Goal: Task Accomplishment & Management: Complete application form

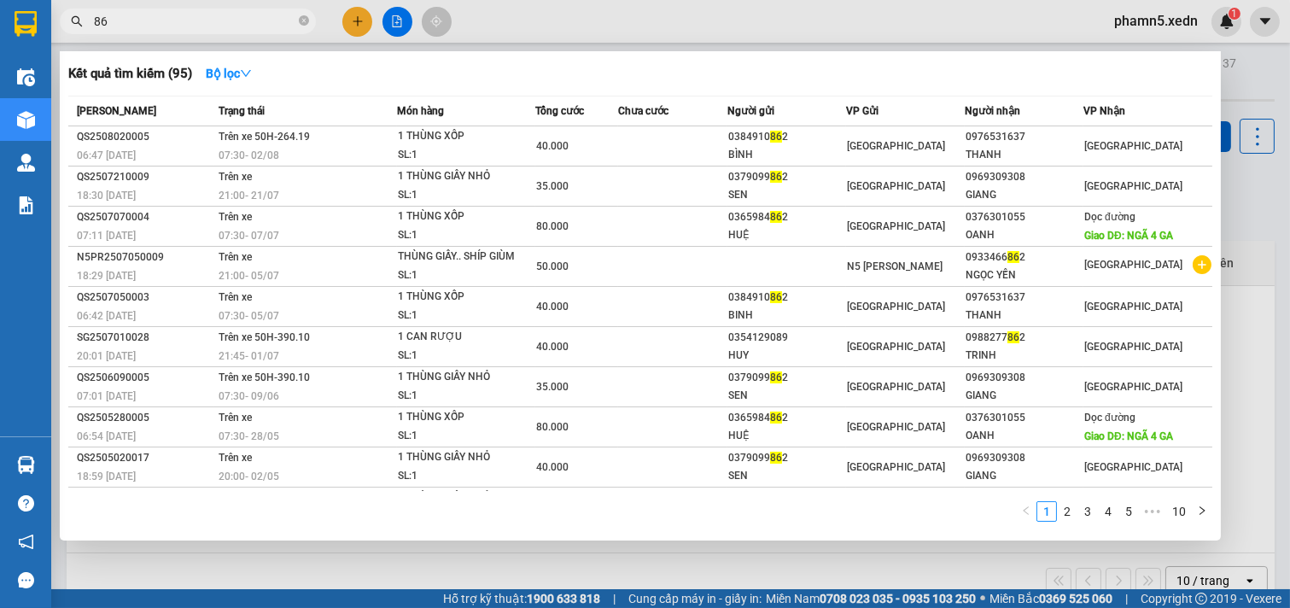
type input "8"
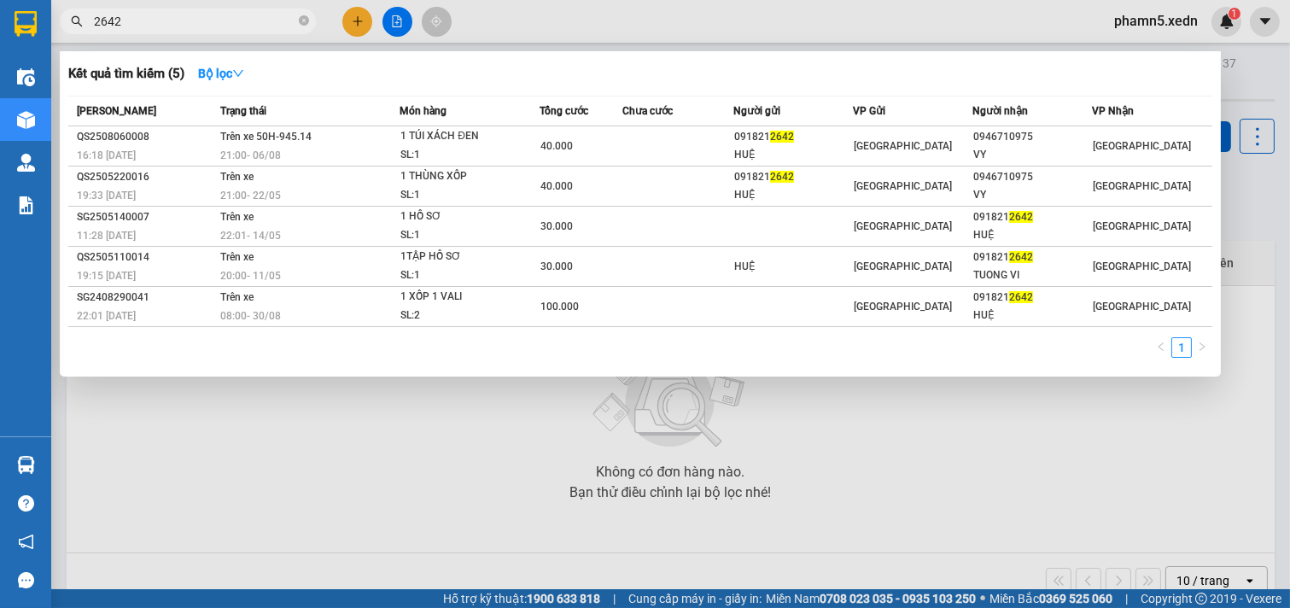
type input "2642"
click at [357, 23] on div at bounding box center [645, 304] width 1290 height 608
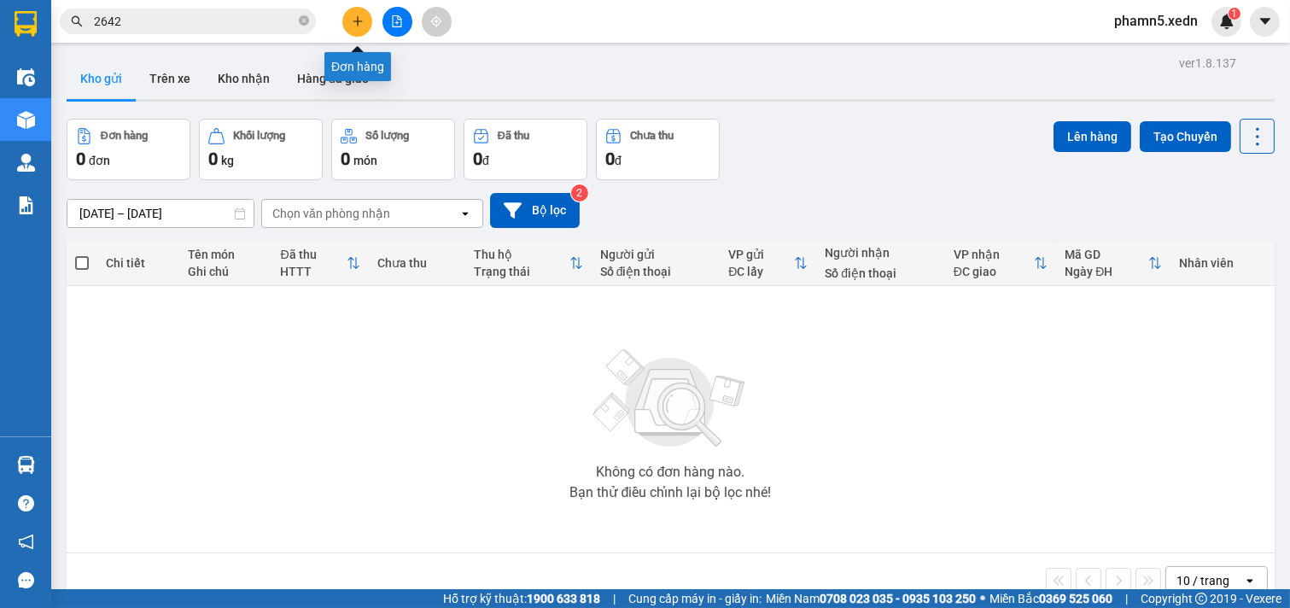
click at [358, 13] on button at bounding box center [357, 22] width 30 height 30
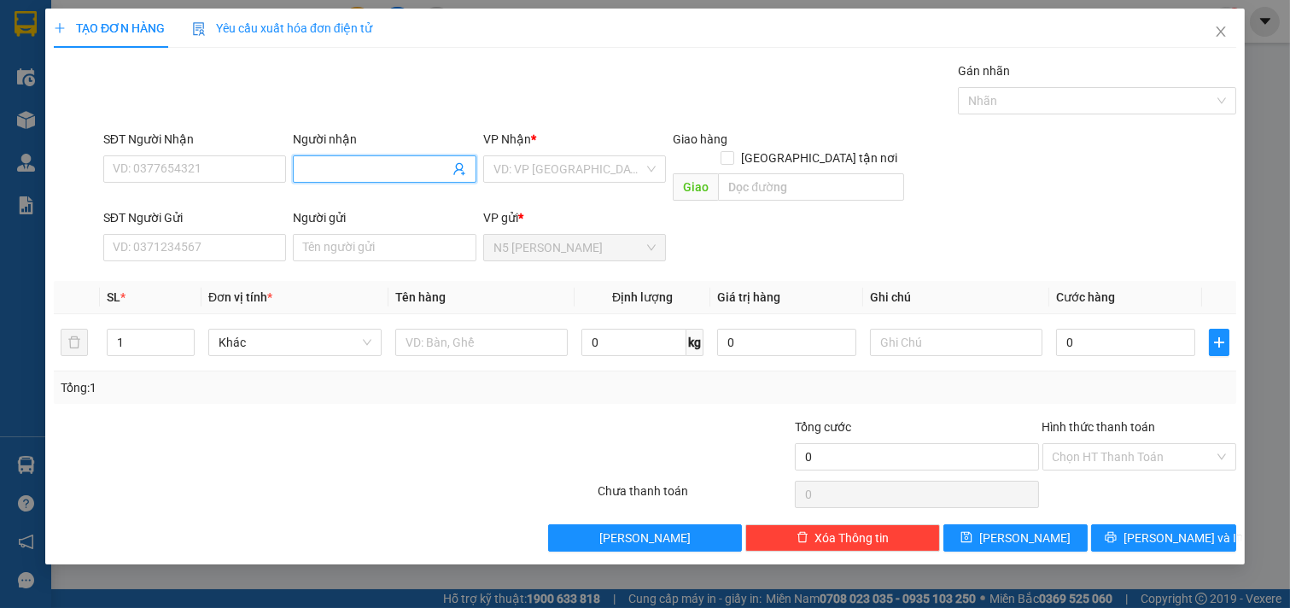
click at [414, 167] on input "Người nhận" at bounding box center [376, 169] width 146 height 19
type input "THÀNH BÁNH"
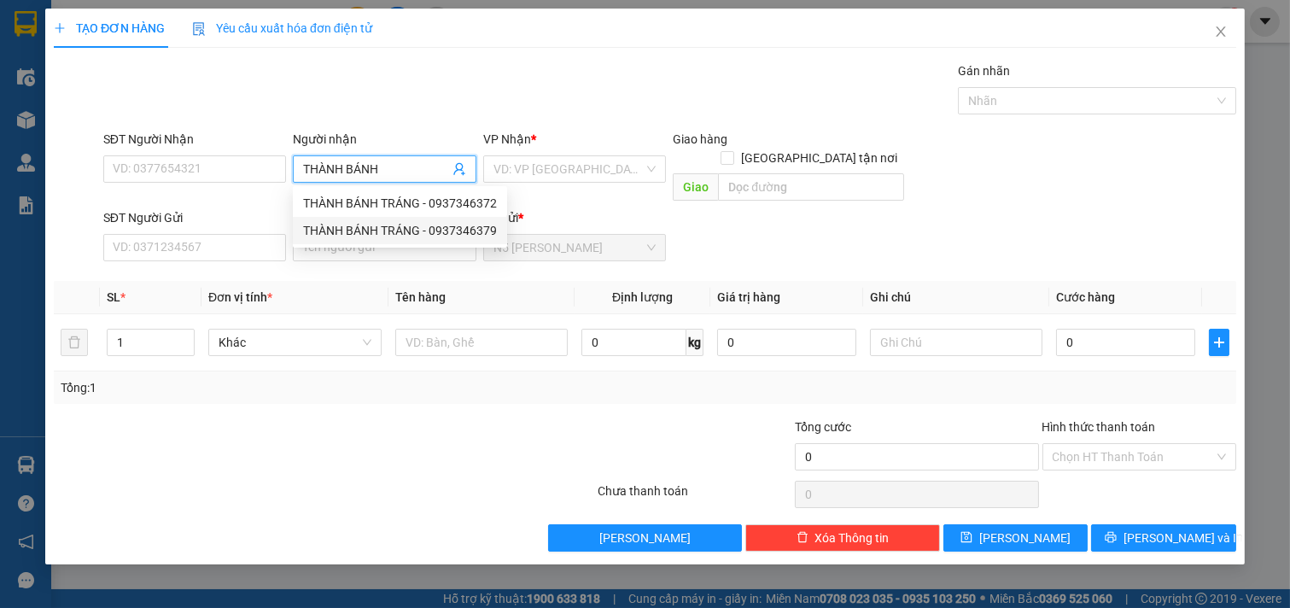
click at [412, 227] on div "THÀNH BÁNH TRÁNG - 0937346379" at bounding box center [400, 230] width 194 height 19
type input "0937346379"
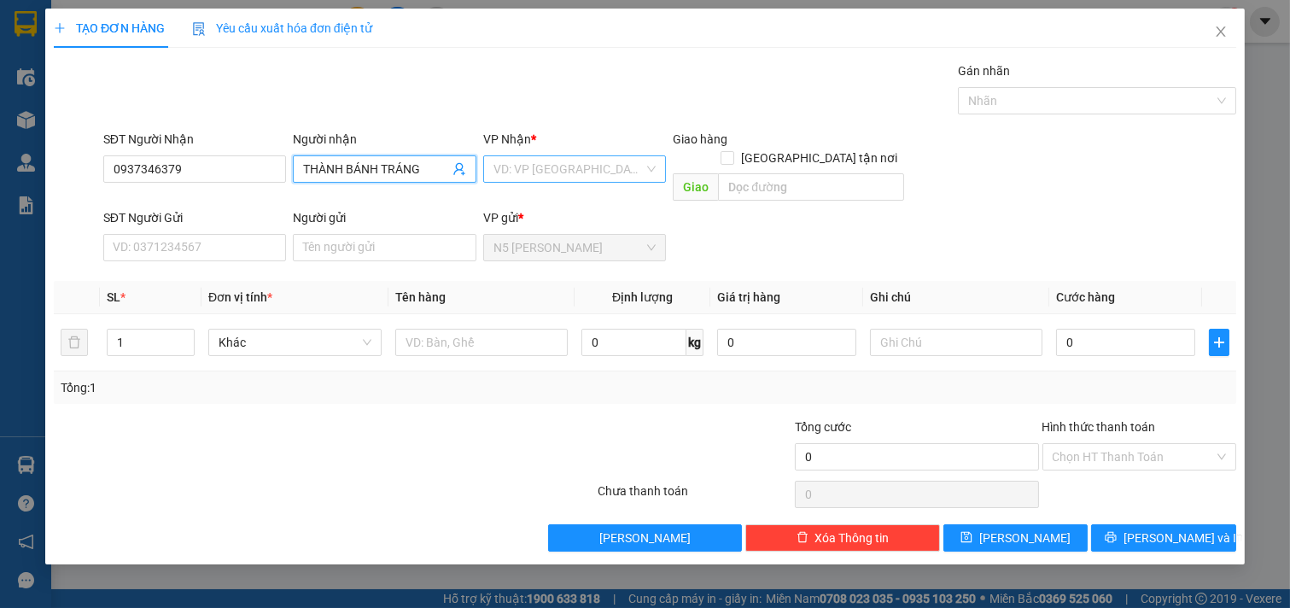
type input "THÀNH BÁNH TRÁNG"
click at [566, 175] on input "search" at bounding box center [568, 169] width 151 height 26
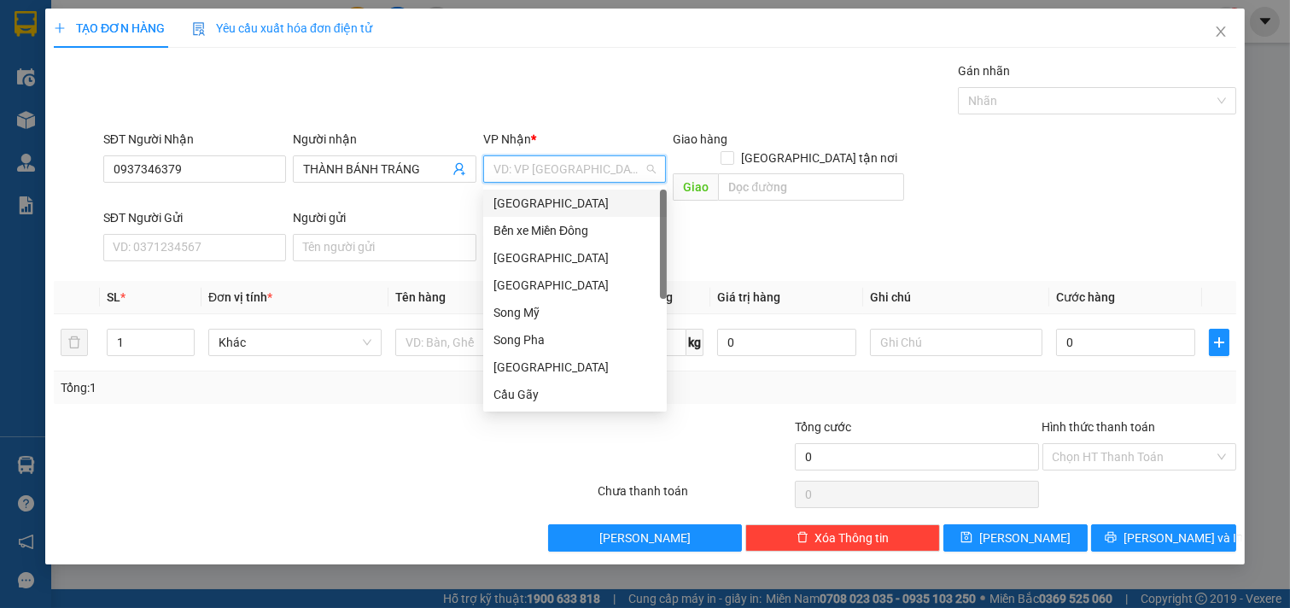
click at [579, 201] on div "[GEOGRAPHIC_DATA]" at bounding box center [574, 203] width 163 height 19
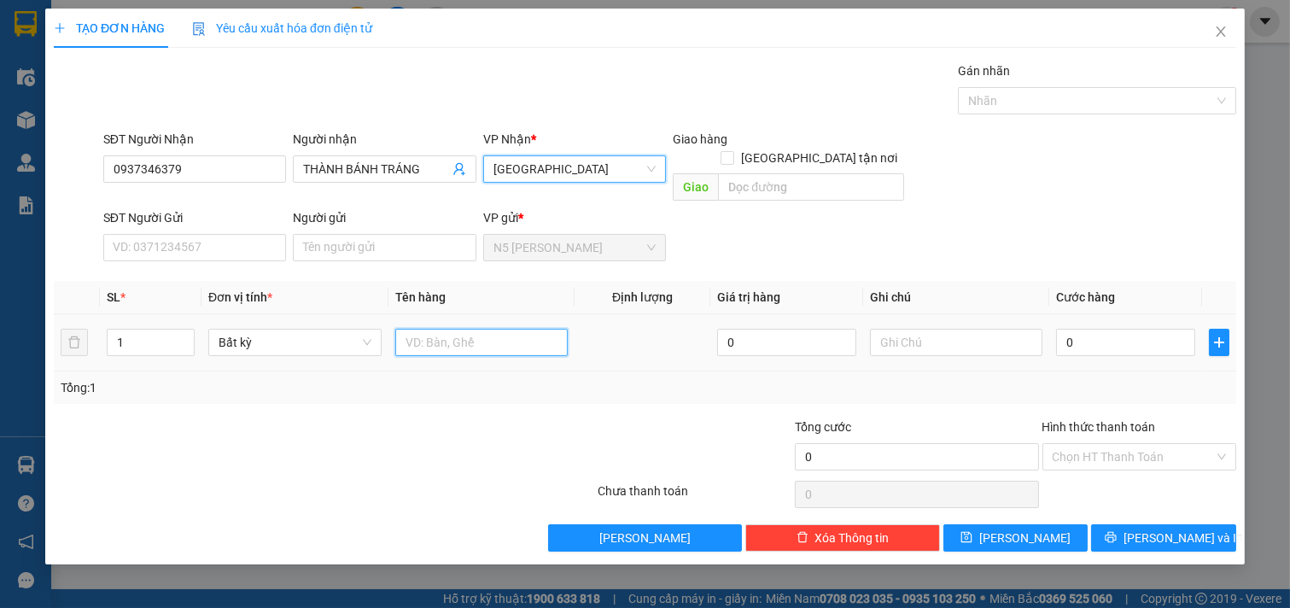
click at [411, 329] on input "text" at bounding box center [481, 342] width 173 height 27
type input "1 THÙNG BÁNH TRÁNG"
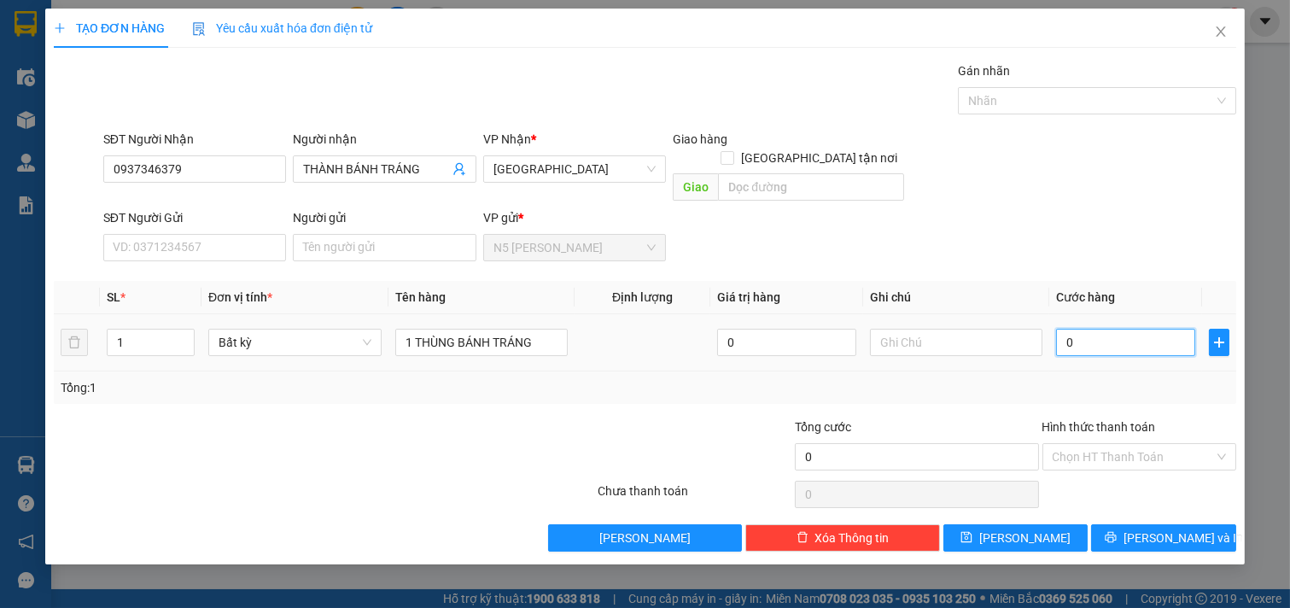
click at [1086, 329] on input "0" at bounding box center [1125, 342] width 139 height 27
type input "8"
type input "80"
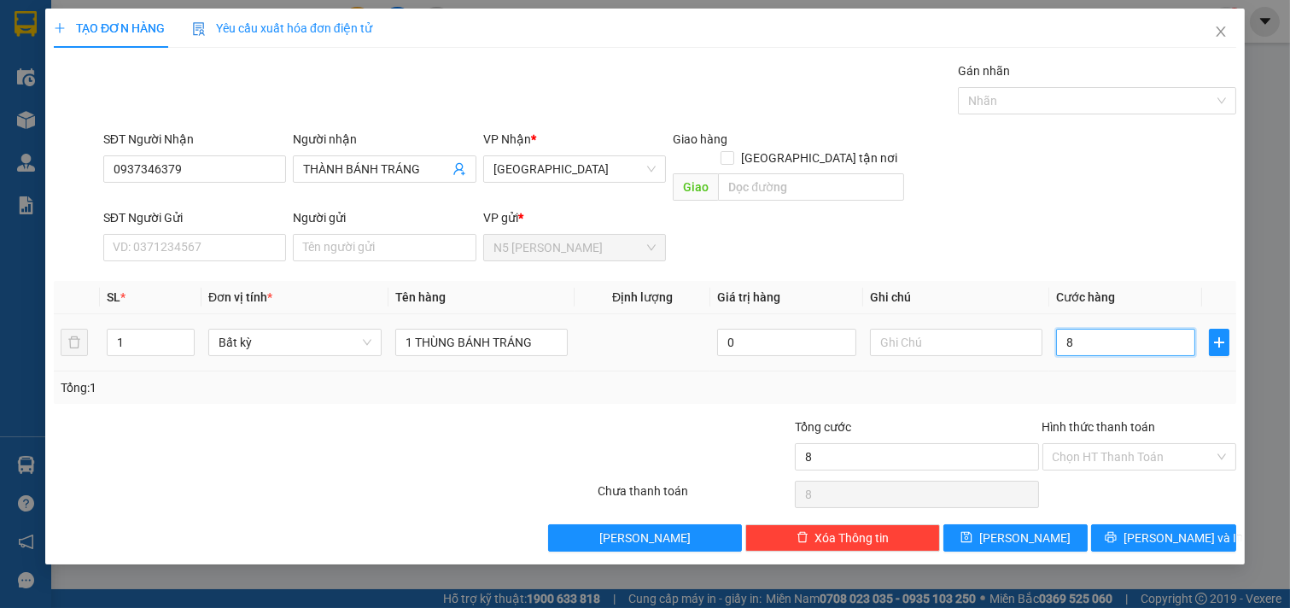
type input "80"
click at [1122, 444] on input "Hình thức thanh toán" at bounding box center [1133, 457] width 162 height 26
type input "80.000"
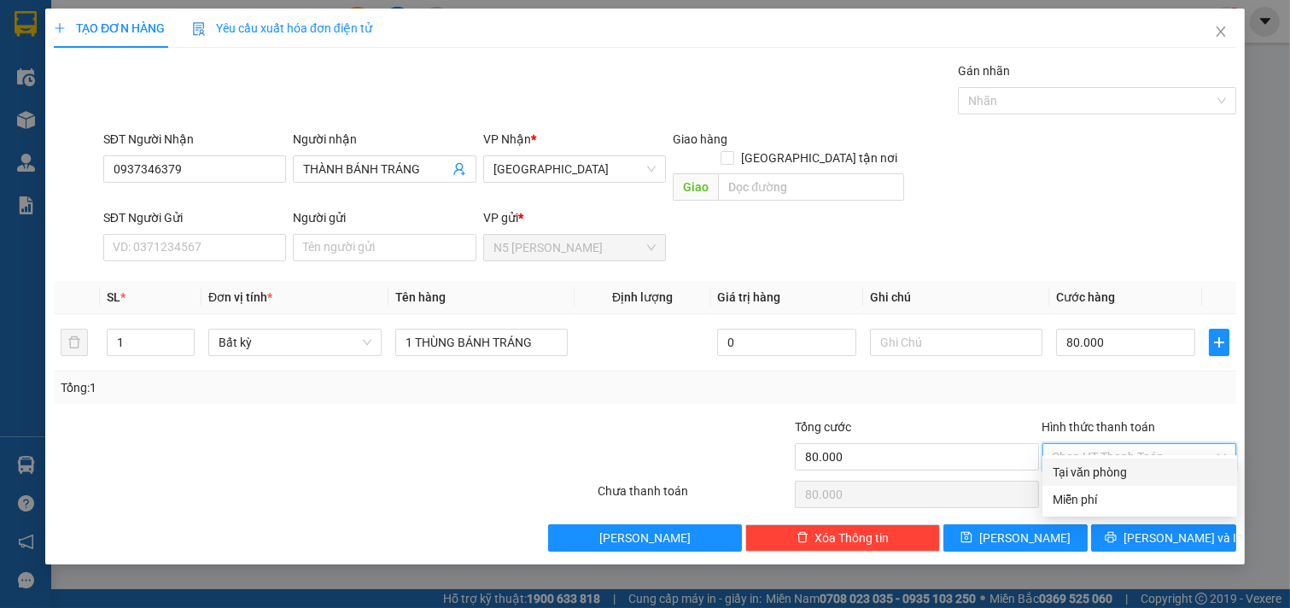
click at [1122, 472] on div "Tại văn phòng" at bounding box center [1139, 472] width 174 height 19
type input "0"
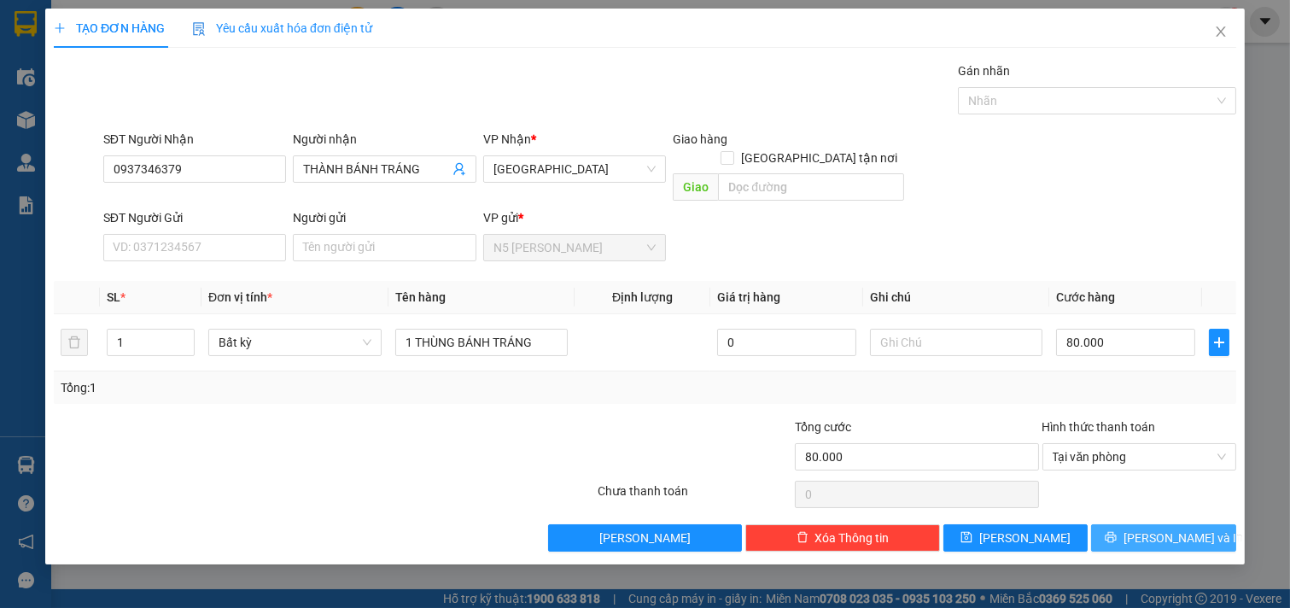
click at [1148, 528] on span "[PERSON_NAME] và In" at bounding box center [1182, 537] width 119 height 19
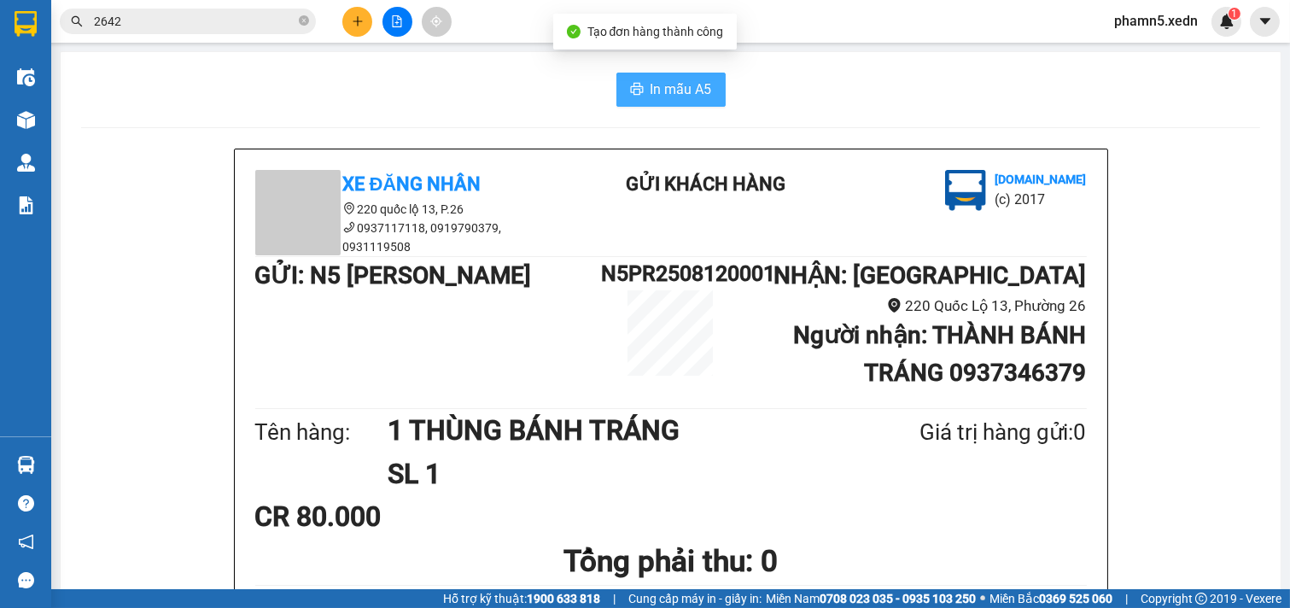
click at [672, 79] on span "In mẫu A5" at bounding box center [680, 89] width 61 height 21
